Goal: Information Seeking & Learning: Check status

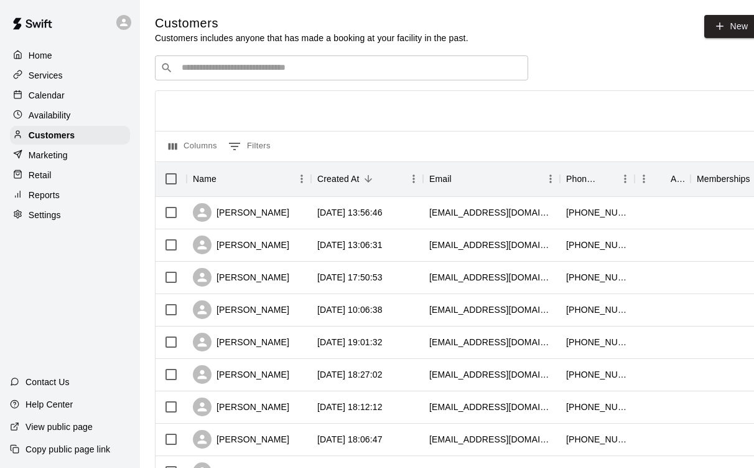
click at [57, 79] on p "Services" at bounding box center [46, 75] width 34 height 12
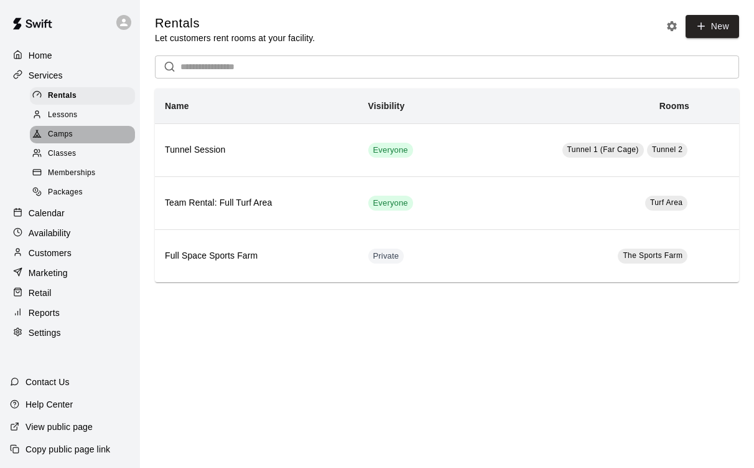
click at [55, 132] on span "Camps" at bounding box center [60, 134] width 25 height 12
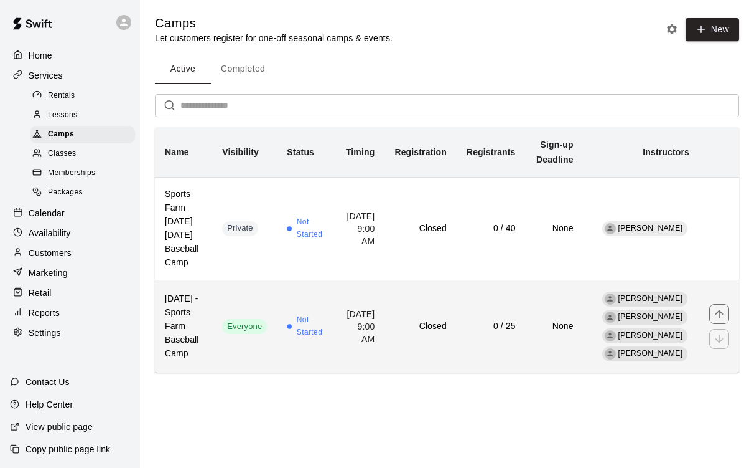
click at [202, 292] on h6 "[DATE] - Sports Farm Baseball Camp" at bounding box center [183, 326] width 37 height 68
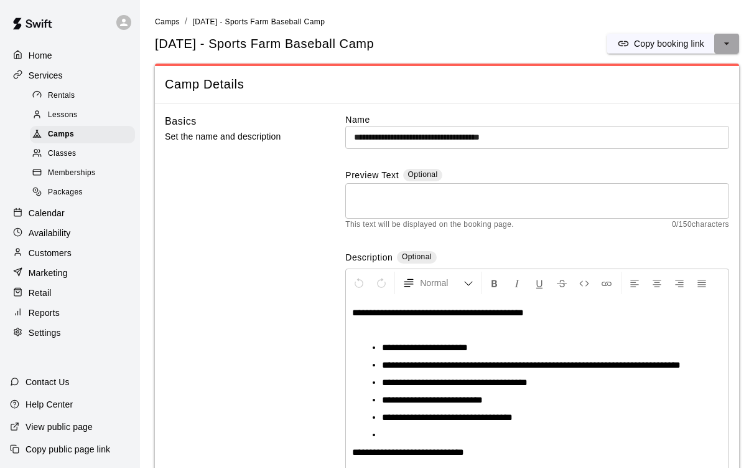
click at [717, 45] on button "select merge strategy" at bounding box center [727, 44] width 25 height 20
click at [696, 65] on h6 "Copy booking link" at bounding box center [682, 69] width 70 height 14
click at [65, 168] on span "Memberships" at bounding box center [71, 173] width 47 height 12
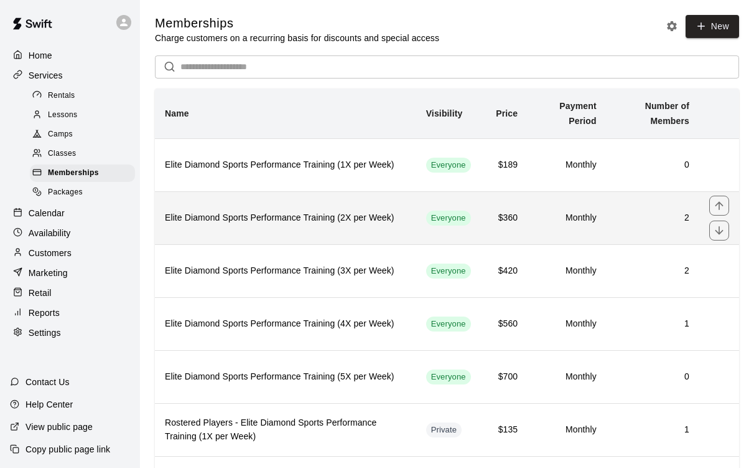
click at [247, 216] on h6 "Elite Diamond Sports Performance Training (2X per Week)" at bounding box center [286, 218] width 242 height 14
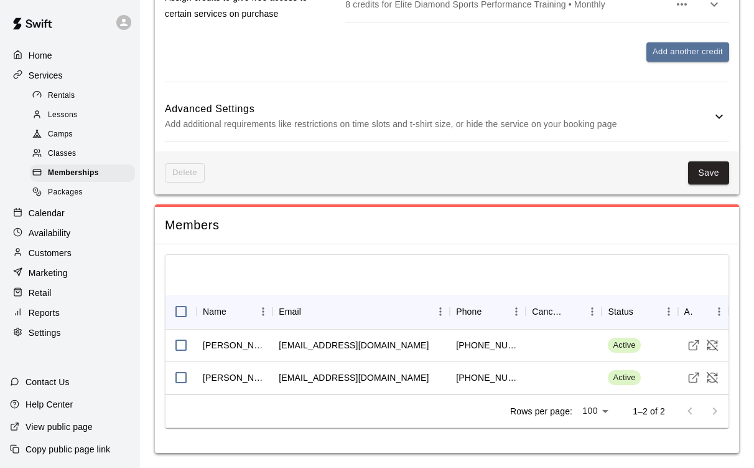
scroll to position [1087, 0]
click at [82, 169] on span "Memberships" at bounding box center [73, 173] width 51 height 12
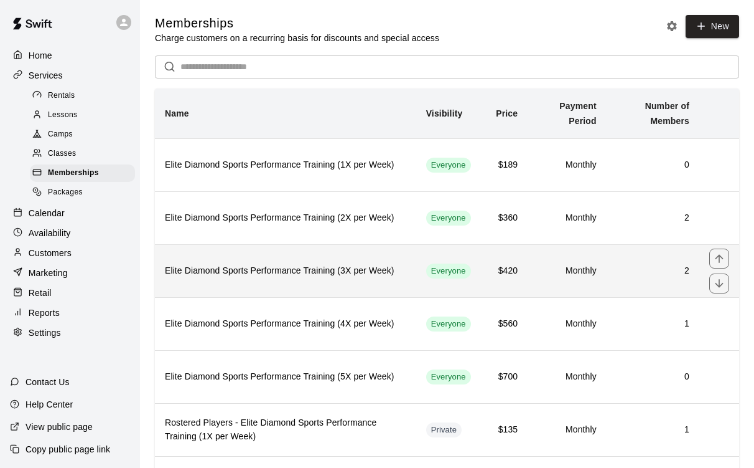
click at [331, 271] on h6 "Elite Diamond Sports Performance Training (3X per Week)" at bounding box center [286, 271] width 242 height 14
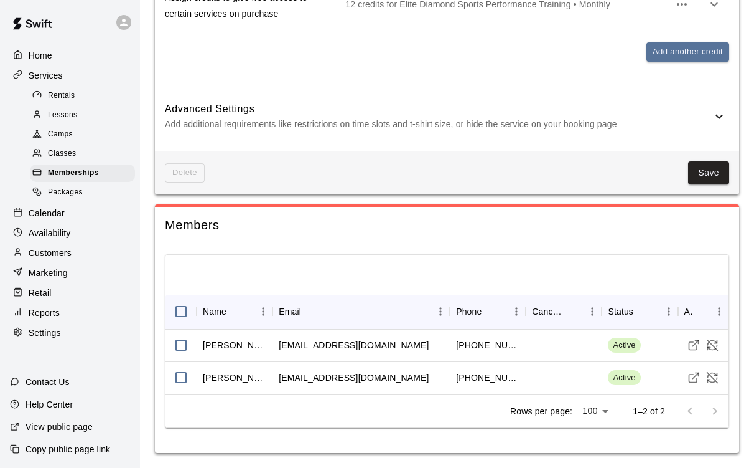
scroll to position [1117, 0]
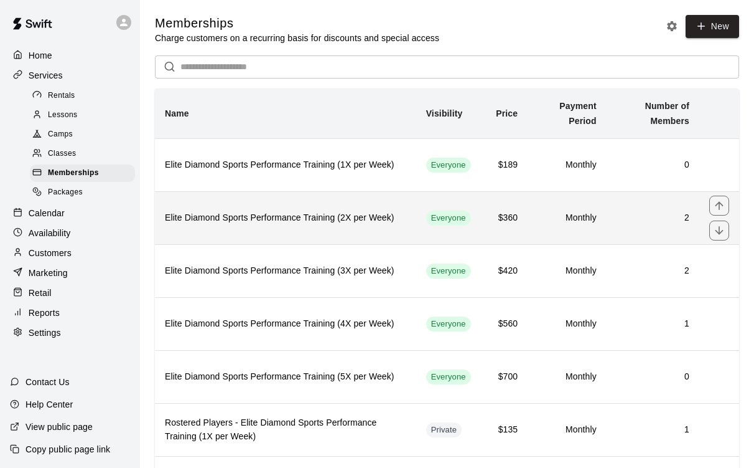
click at [195, 218] on h6 "Elite Diamond Sports Performance Training (2X per Week)" at bounding box center [286, 218] width 242 height 14
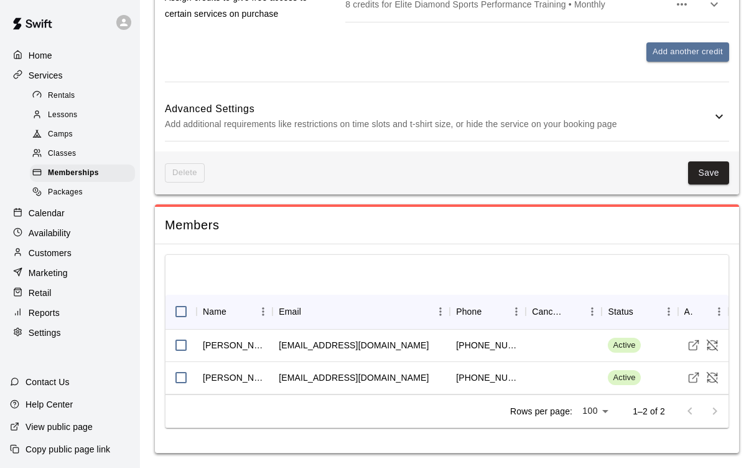
scroll to position [1087, 0]
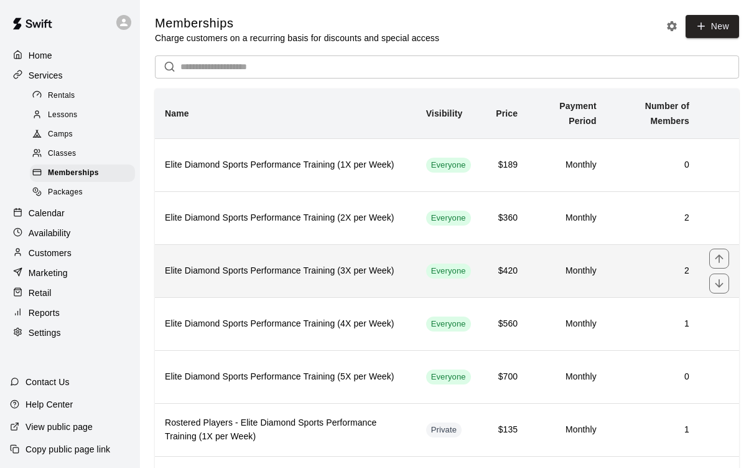
click at [242, 257] on th "Elite Diamond Sports Performance Training (3X per Week)" at bounding box center [285, 270] width 261 height 53
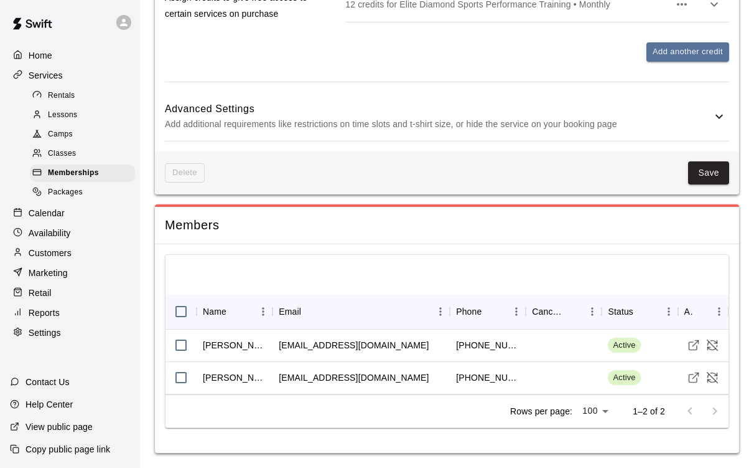
scroll to position [1117, 0]
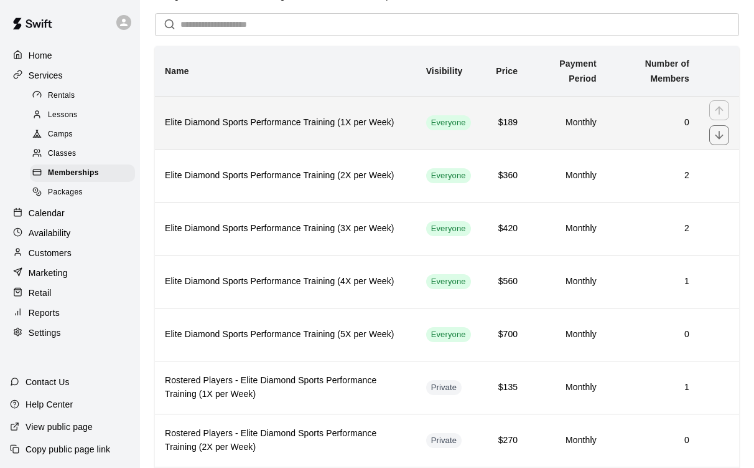
scroll to position [44, 0]
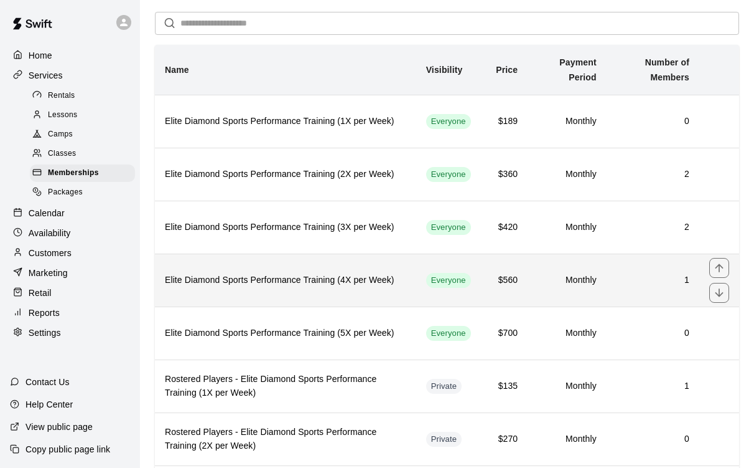
click at [274, 279] on h6 "Elite Diamond Sports Performance Training (4X per Week)" at bounding box center [286, 280] width 242 height 14
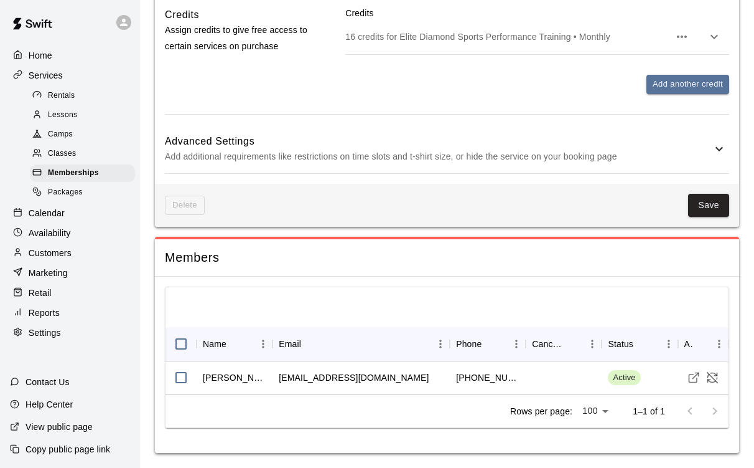
scroll to position [1037, 0]
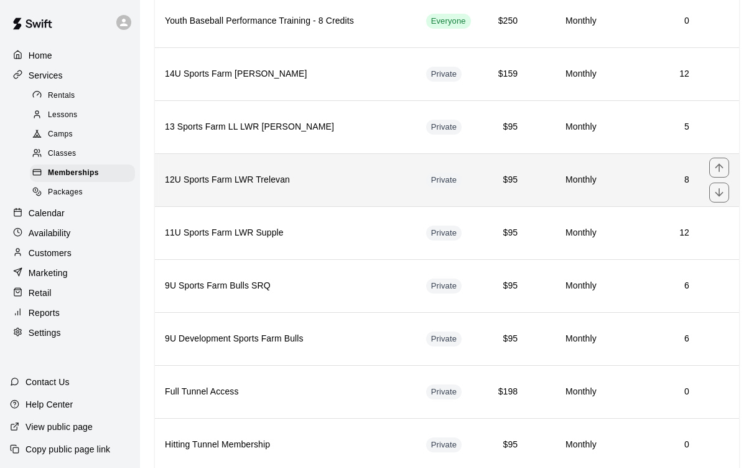
scroll to position [830, 0]
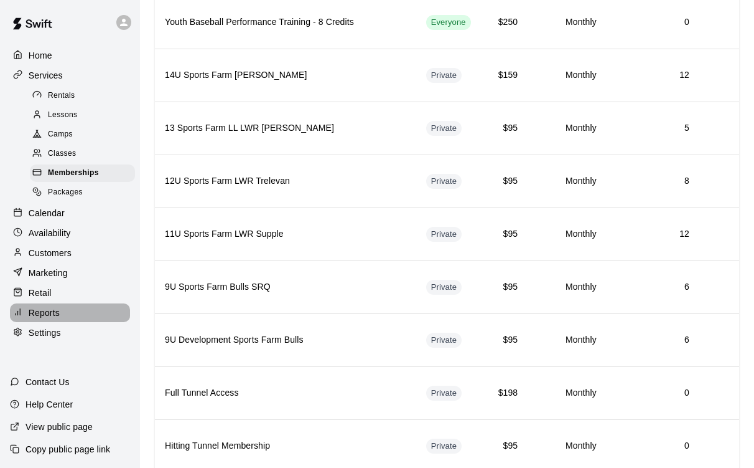
click at [61, 308] on div "Reports" at bounding box center [70, 312] width 120 height 19
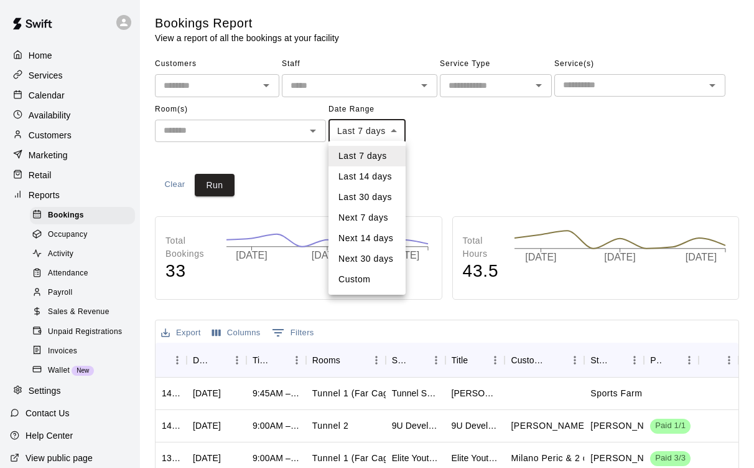
click at [393, 128] on body "Home Services Calendar Availability Customers Marketing Retail Reports Bookings…" at bounding box center [377, 380] width 754 height 760
click at [390, 151] on li "Last 7 days" at bounding box center [367, 156] width 77 height 21
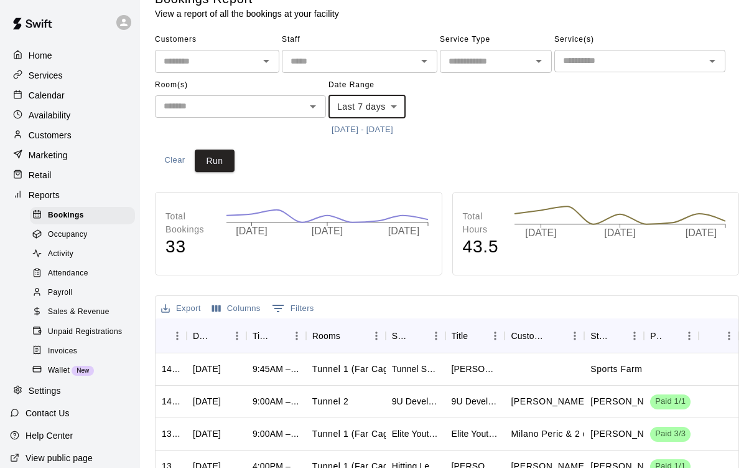
scroll to position [28, 0]
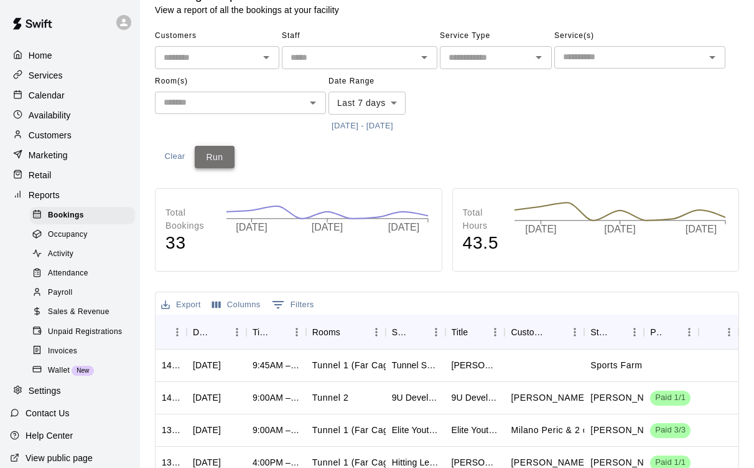
click at [230, 159] on button "Run" at bounding box center [215, 157] width 40 height 23
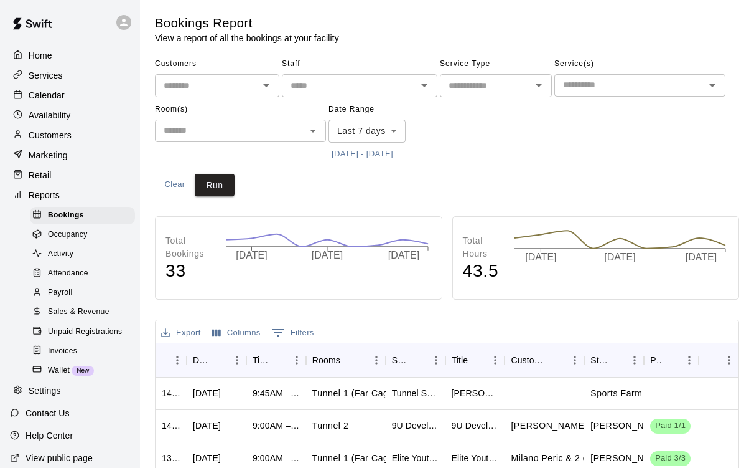
scroll to position [0, 0]
click at [535, 90] on icon "Open" at bounding box center [539, 85] width 15 height 15
click at [535, 90] on icon "Close" at bounding box center [539, 85] width 15 height 15
click at [63, 312] on span "Sales & Revenue" at bounding box center [79, 312] width 62 height 12
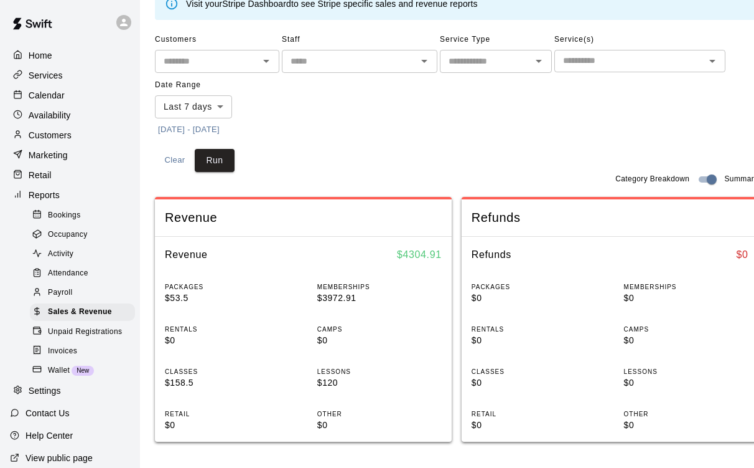
scroll to position [65, 0]
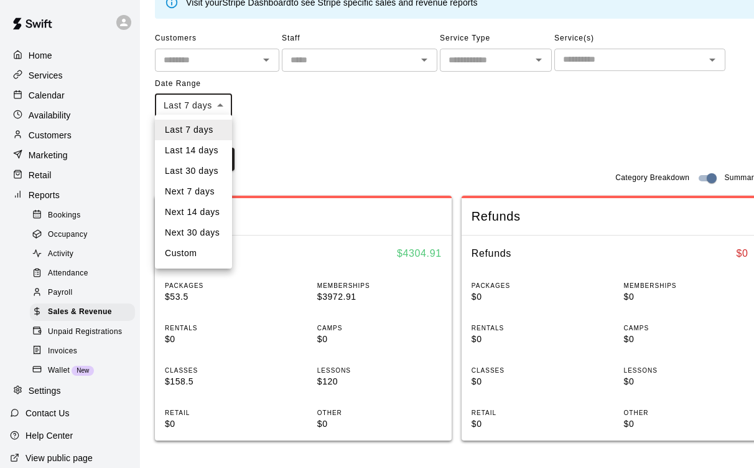
click at [222, 103] on body "Home Services Calendar Availability Customers Marketing Retail Reports Bookings…" at bounding box center [377, 423] width 754 height 976
click at [202, 151] on li "Last 14 days" at bounding box center [193, 150] width 77 height 21
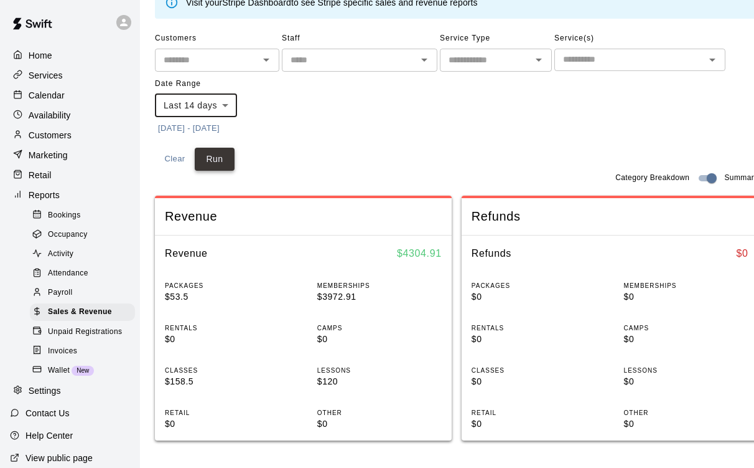
click at [217, 156] on button "Run" at bounding box center [215, 159] width 40 height 23
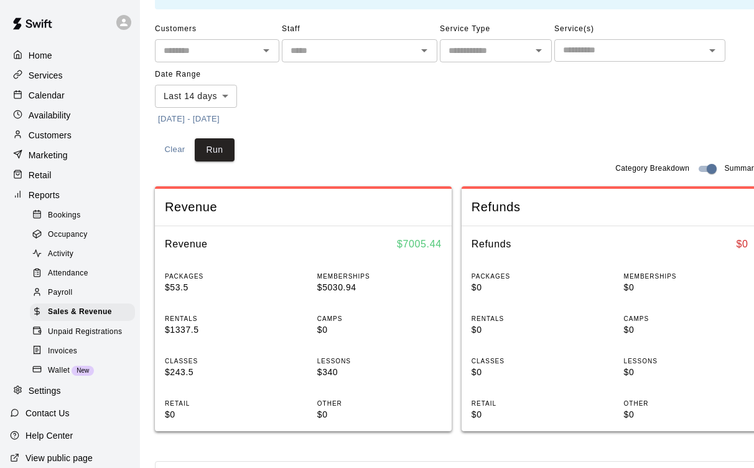
scroll to position [74, 0]
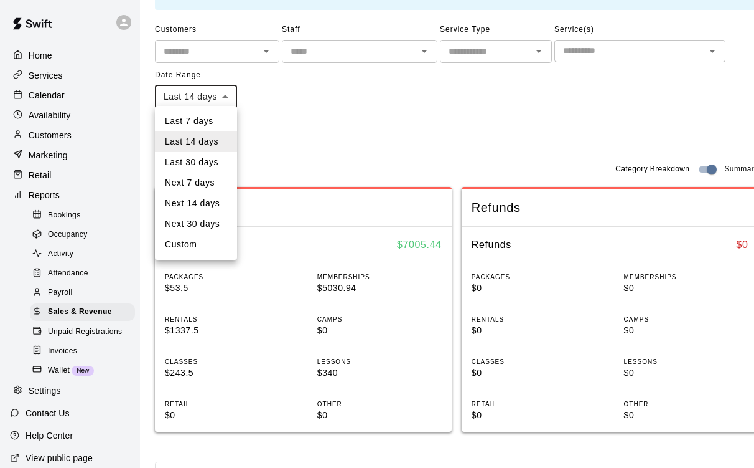
click at [229, 93] on body "Home Services Calendar Availability Customers Marketing Retail Reports Bookings…" at bounding box center [377, 414] width 754 height 976
click at [198, 203] on li "Next 14 days" at bounding box center [196, 203] width 82 height 21
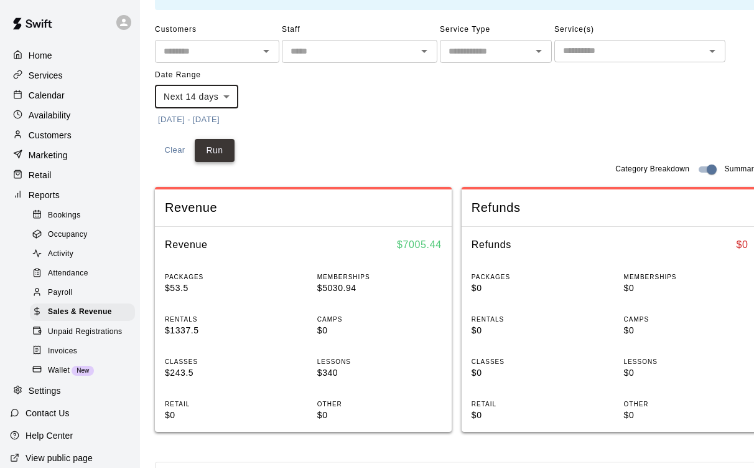
click at [213, 140] on button "Run" at bounding box center [215, 150] width 40 height 23
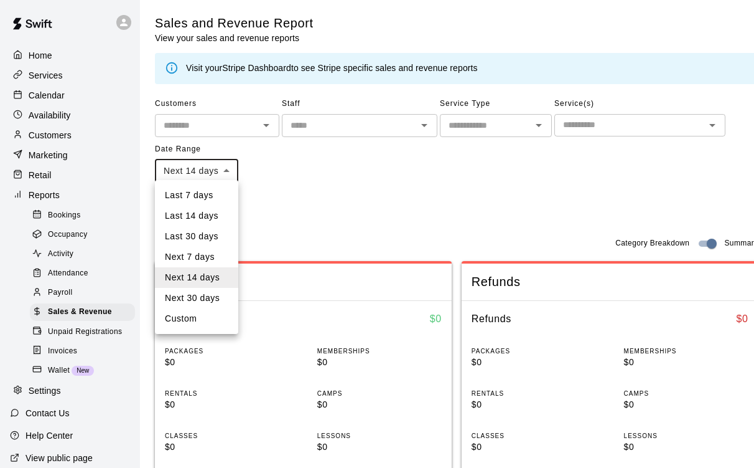
click at [203, 249] on li "Next 7 days" at bounding box center [196, 257] width 83 height 21
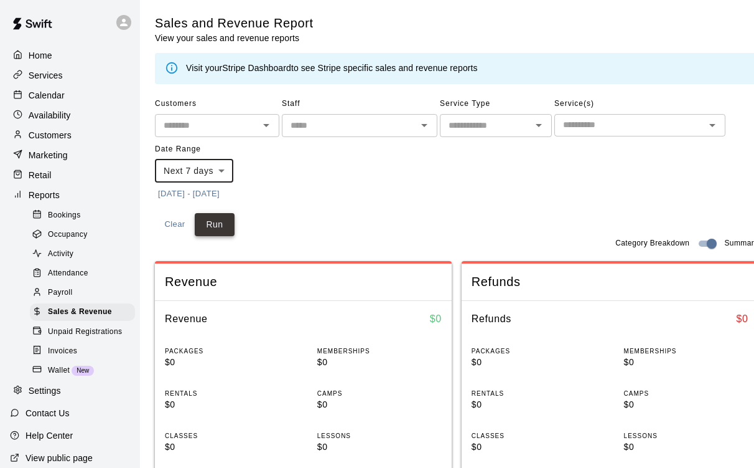
click at [209, 228] on button "Run" at bounding box center [215, 224] width 40 height 23
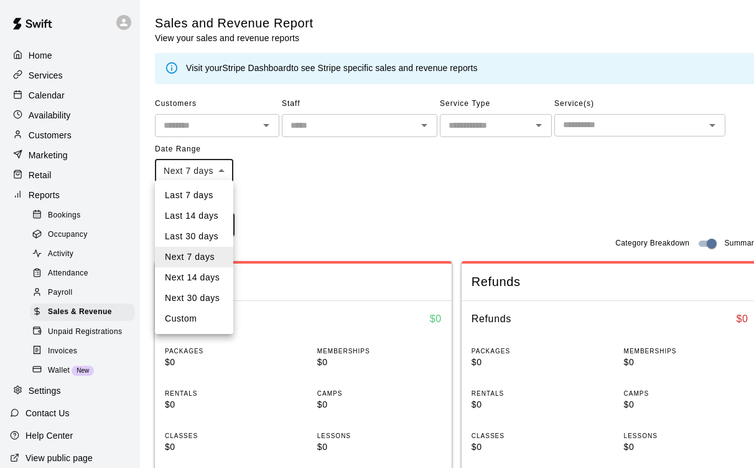
click at [204, 290] on li "Next 30 days" at bounding box center [194, 298] width 78 height 21
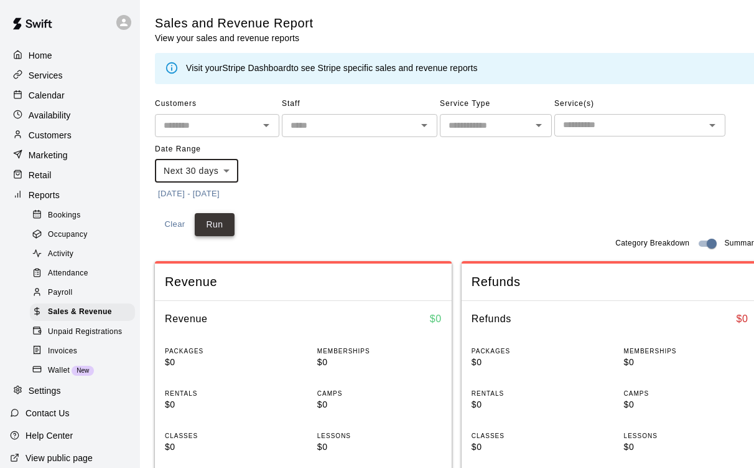
click at [214, 223] on button "Run" at bounding box center [215, 224] width 40 height 23
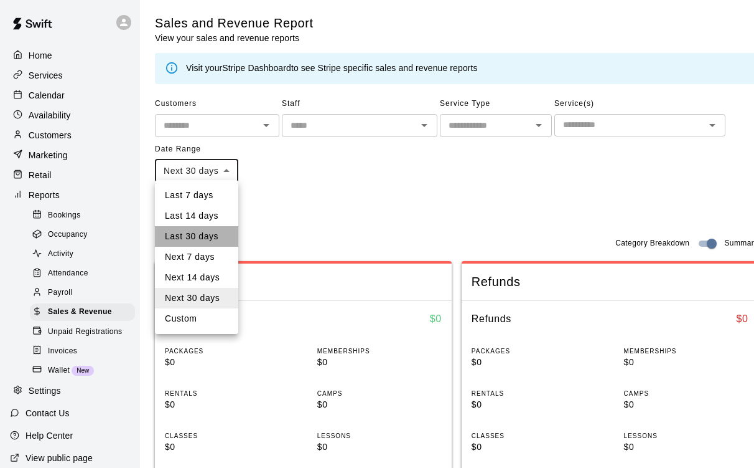
click at [202, 235] on li "Last 30 days" at bounding box center [196, 236] width 83 height 21
type input "*****"
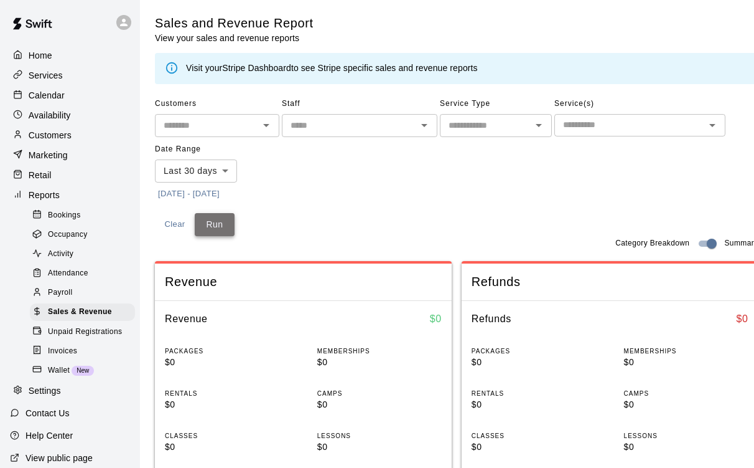
click at [214, 222] on button "Run" at bounding box center [215, 224] width 40 height 23
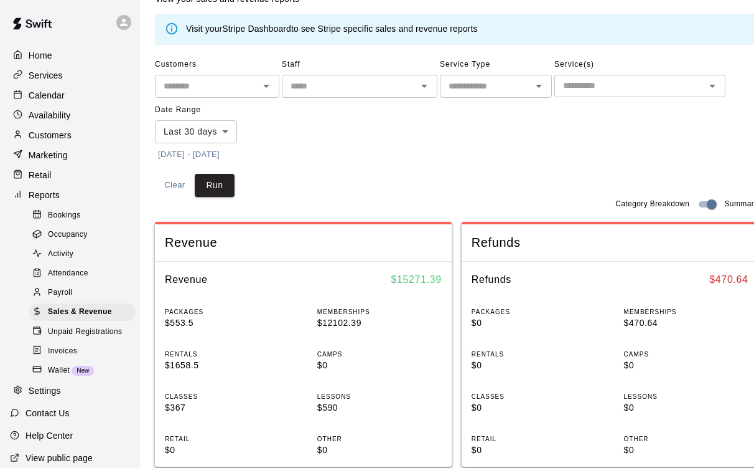
scroll to position [40, 0]
click at [62, 286] on span "Payroll" at bounding box center [60, 292] width 24 height 12
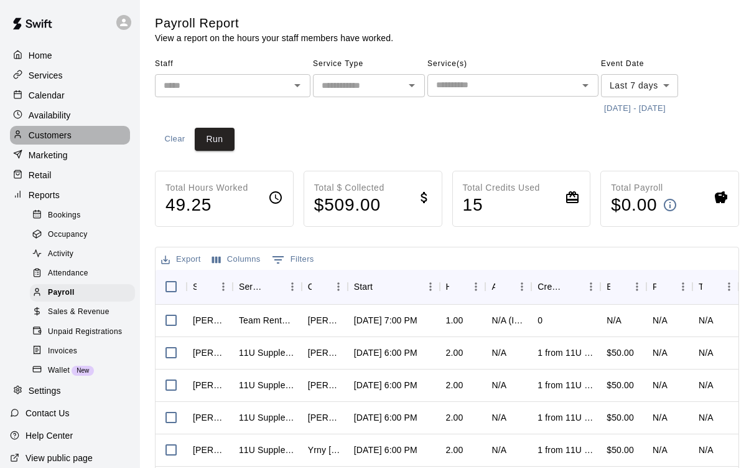
click at [60, 135] on p "Customers" at bounding box center [50, 135] width 43 height 12
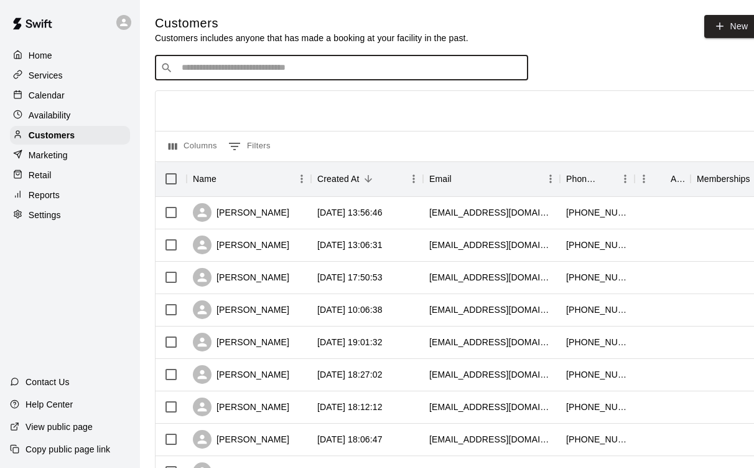
click at [199, 68] on input "Search customers by name or email" at bounding box center [350, 68] width 345 height 12
type input "******"
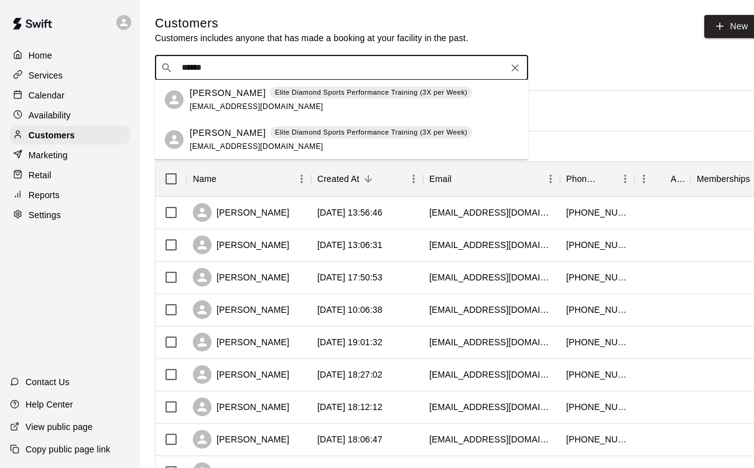
click at [202, 129] on p "[PERSON_NAME]" at bounding box center [228, 132] width 76 height 13
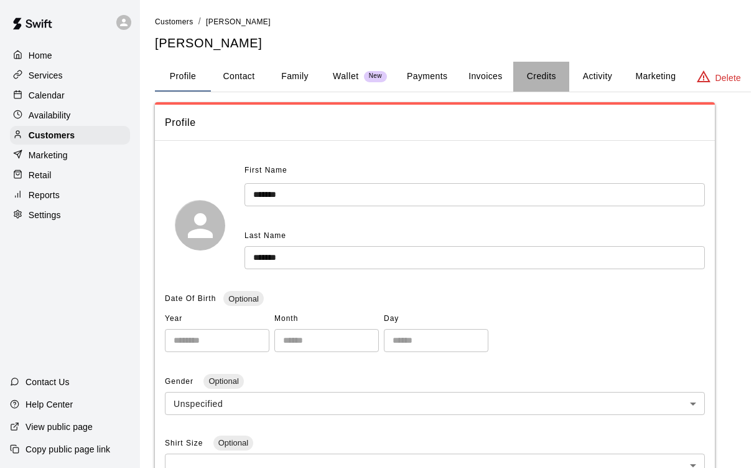
click at [547, 79] on button "Credits" at bounding box center [542, 77] width 56 height 30
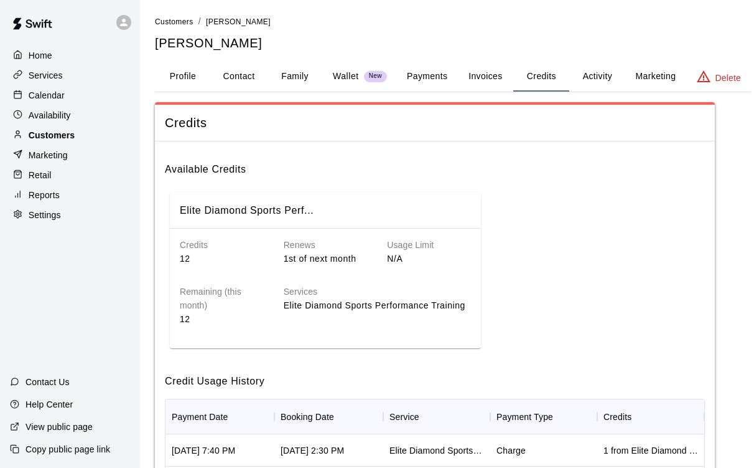
click at [62, 134] on p "Customers" at bounding box center [52, 135] width 46 height 12
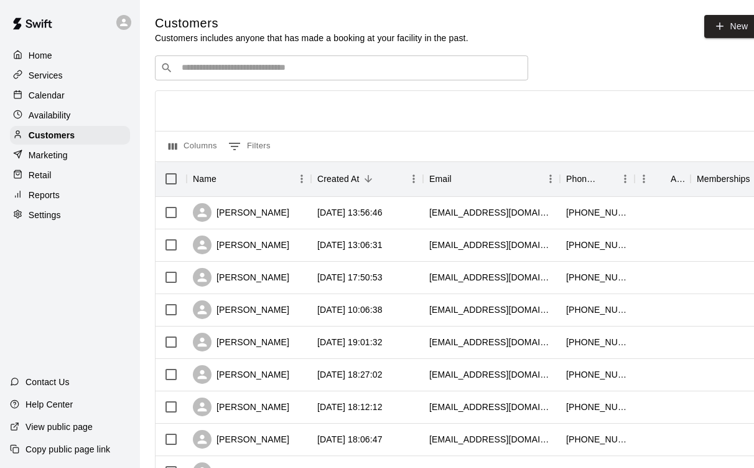
click at [253, 72] on input "Search customers by name or email" at bounding box center [350, 68] width 345 height 12
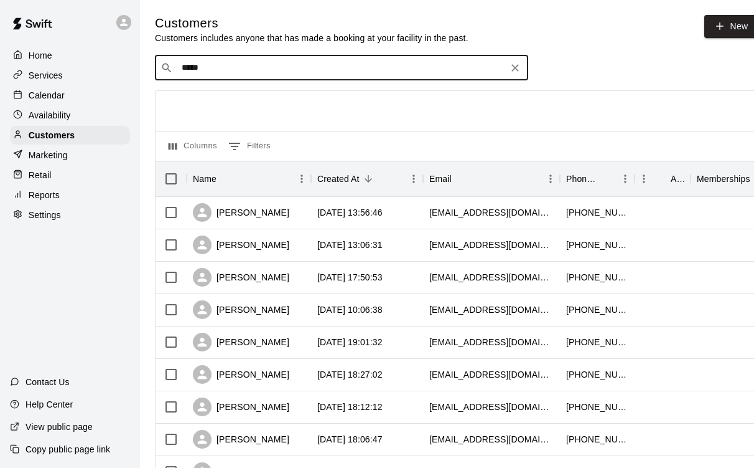
type input "******"
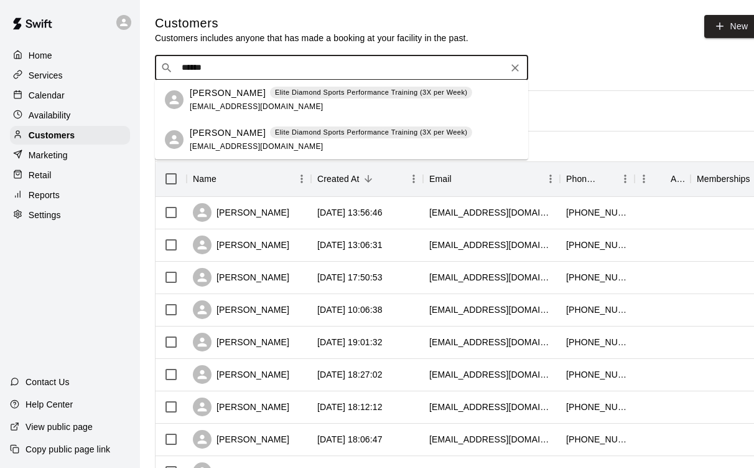
click at [208, 129] on p "[PERSON_NAME]" at bounding box center [228, 132] width 76 height 13
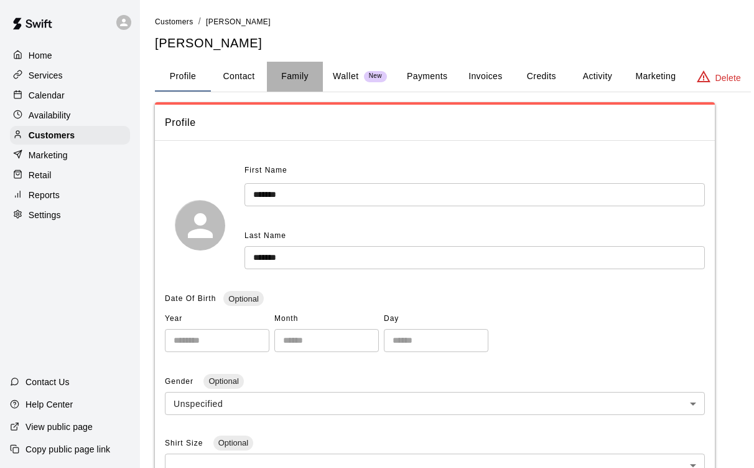
click at [287, 72] on button "Family" at bounding box center [295, 77] width 56 height 30
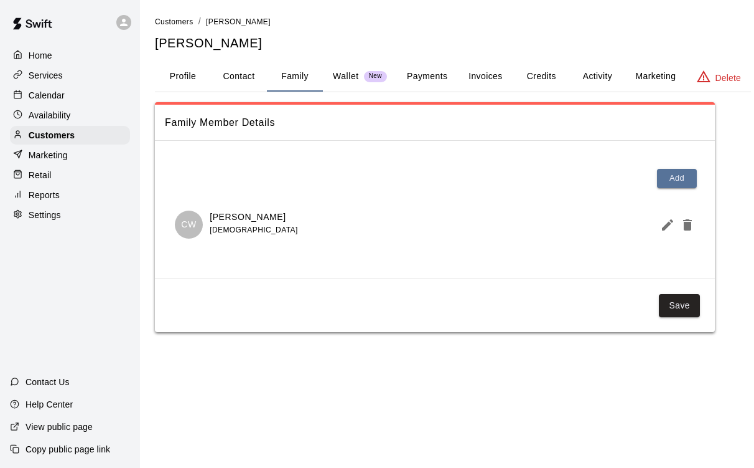
click at [251, 220] on p "[PERSON_NAME]" at bounding box center [254, 216] width 88 height 13
click at [537, 77] on button "Credits" at bounding box center [542, 77] width 56 height 30
